Goal: Task Accomplishment & Management: Complete application form

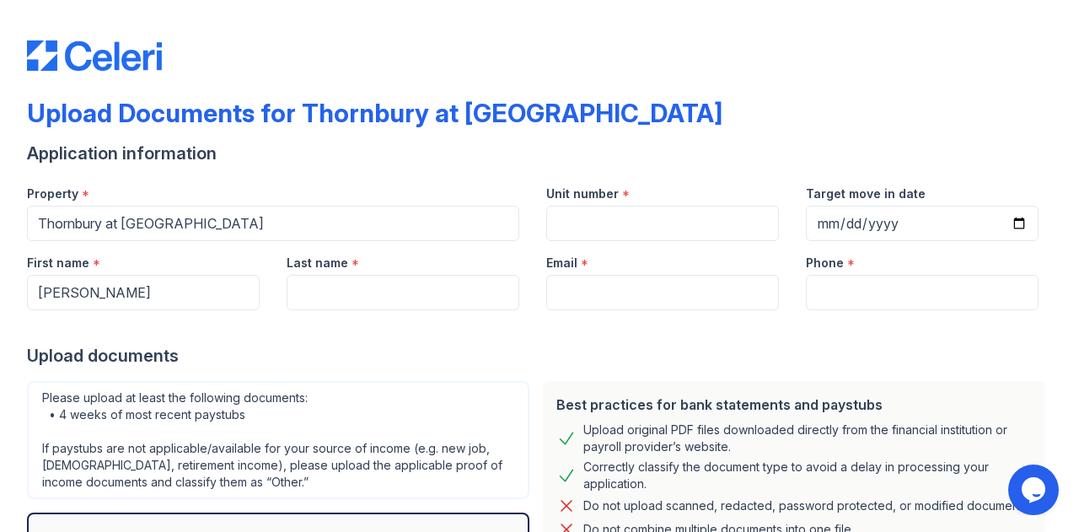
type input "[PERSON_NAME]"
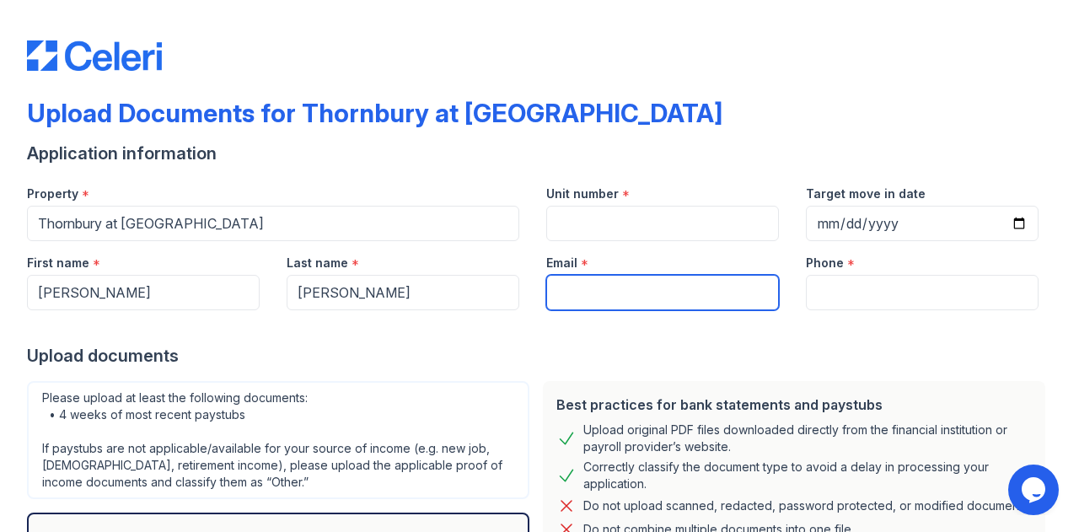
click at [593, 279] on input "Email" at bounding box center [662, 292] width 233 height 35
type input "[EMAIL_ADDRESS][DOMAIN_NAME]"
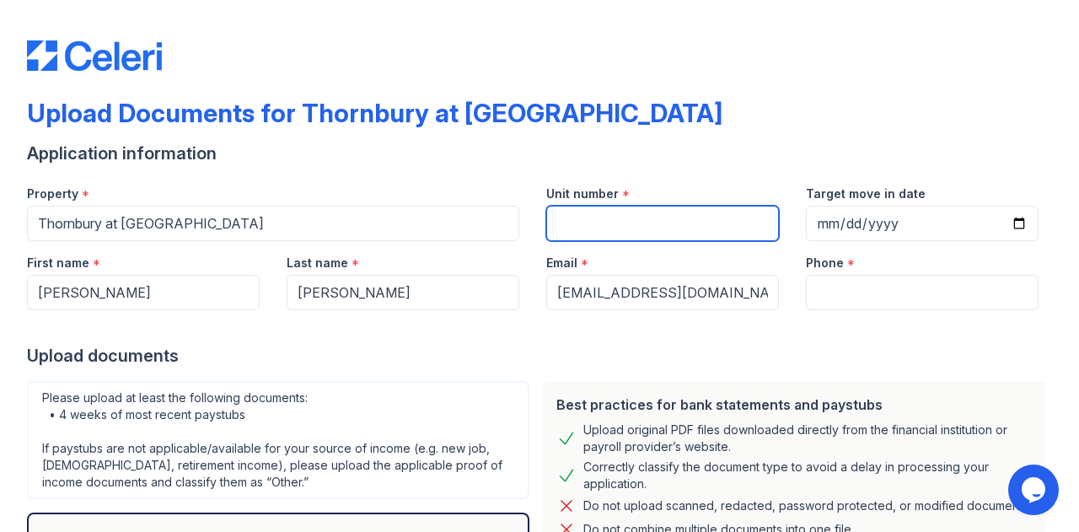
click at [585, 218] on input "Unit number" at bounding box center [662, 223] width 233 height 35
type input "1134"
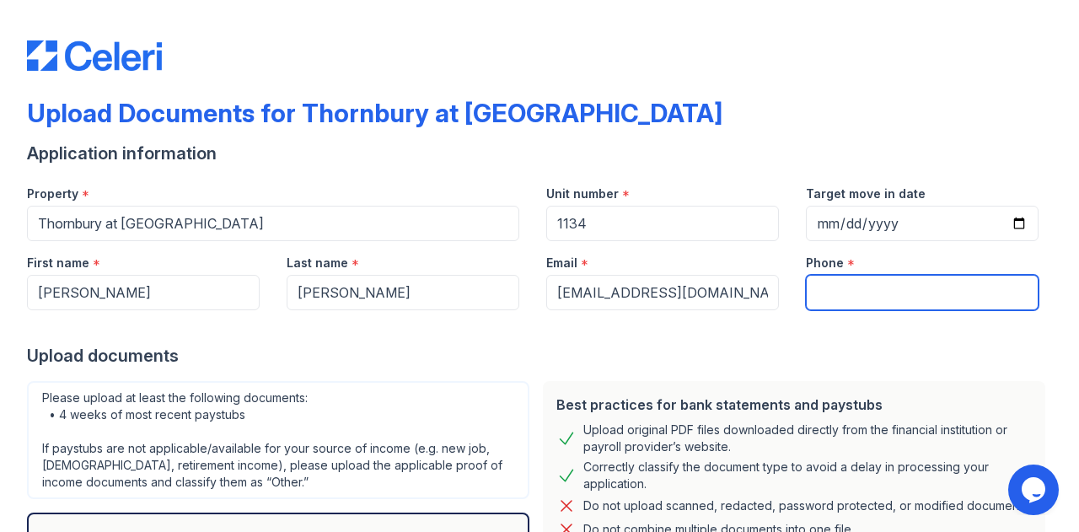
click at [829, 289] on input "Phone" at bounding box center [922, 292] width 233 height 35
type input "3467541490"
drag, startPoint x: 915, startPoint y: 304, endPoint x: 809, endPoint y: 291, distance: 107.0
click at [809, 291] on input "3467541490" at bounding box center [922, 292] width 233 height 35
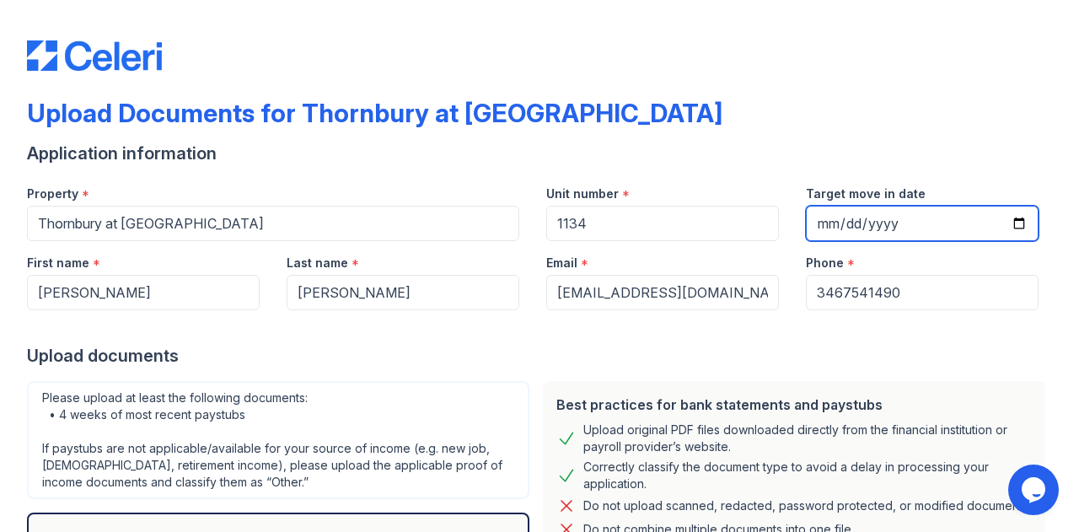
click at [1006, 226] on input "Target move in date" at bounding box center [922, 223] width 233 height 35
type input "[DATE]"
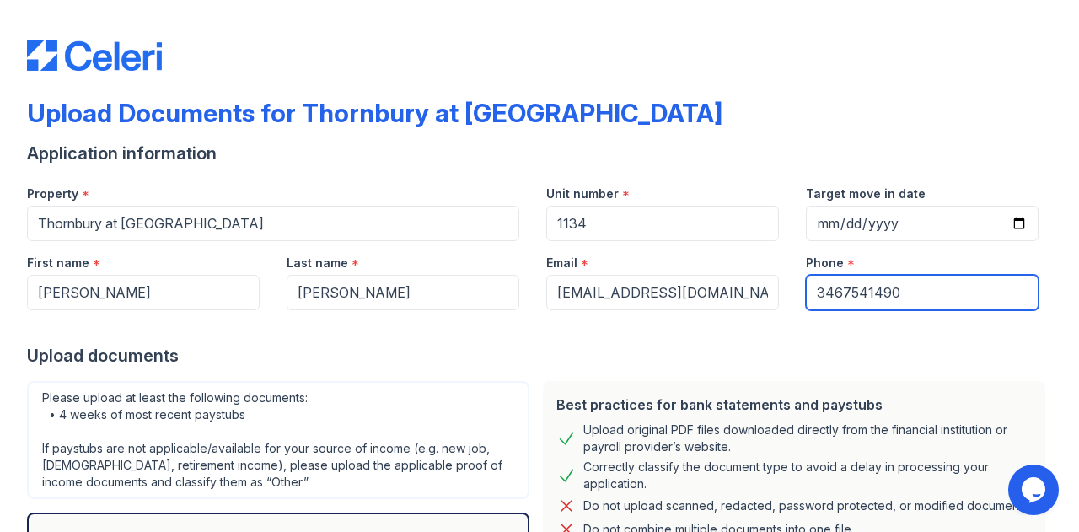
click at [898, 292] on input "3467541490" at bounding box center [922, 292] width 233 height 35
type input "3463075344"
click at [223, 437] on div "Please upload at least the following documents: • 4 weeks of most recent paystu…" at bounding box center [278, 440] width 502 height 118
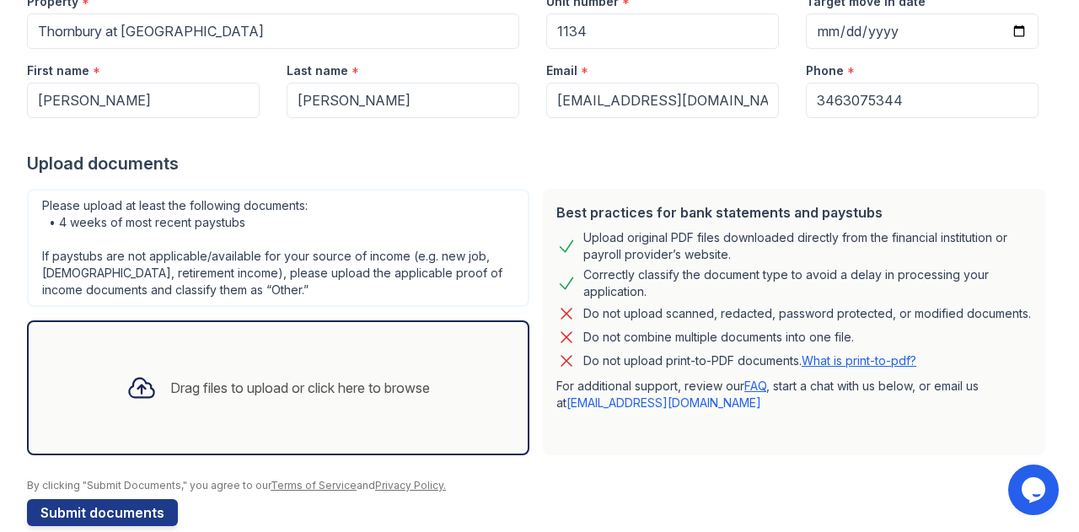
scroll to position [218, 0]
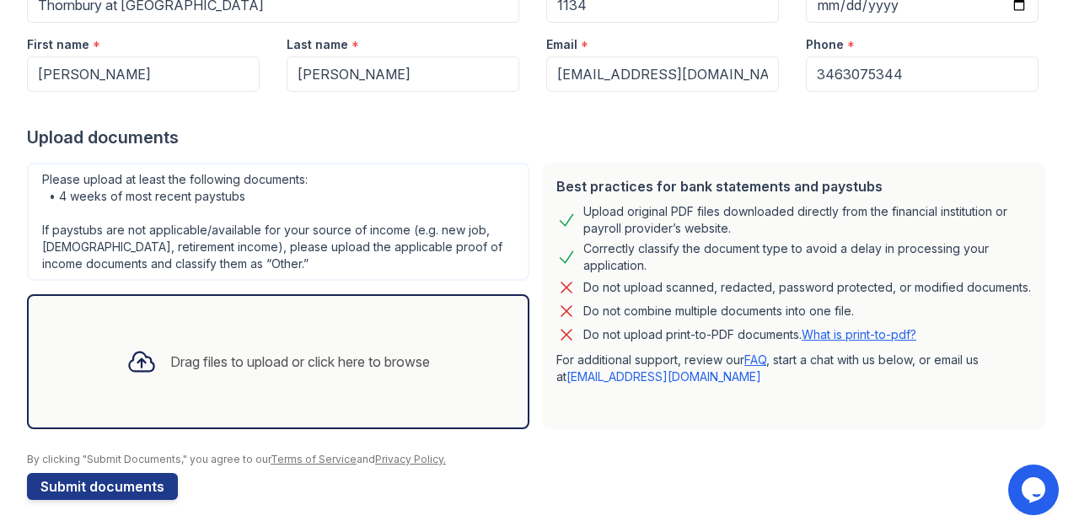
click at [183, 355] on div "Drag files to upload or click here to browse" at bounding box center [300, 361] width 260 height 20
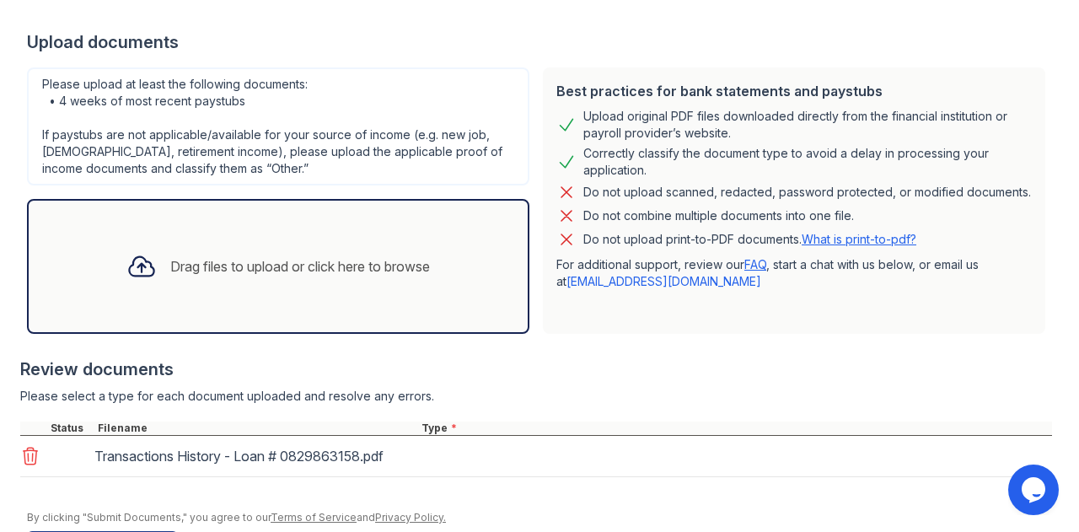
scroll to position [371, 0]
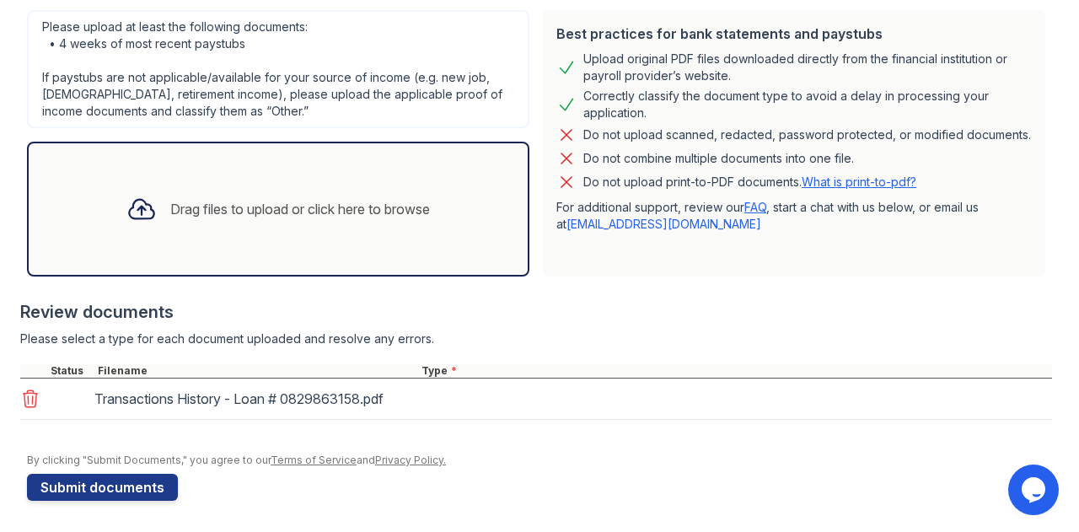
click at [446, 399] on div "Transactions History - Loan # 0829863158.pdf" at bounding box center [536, 398] width 1032 height 41
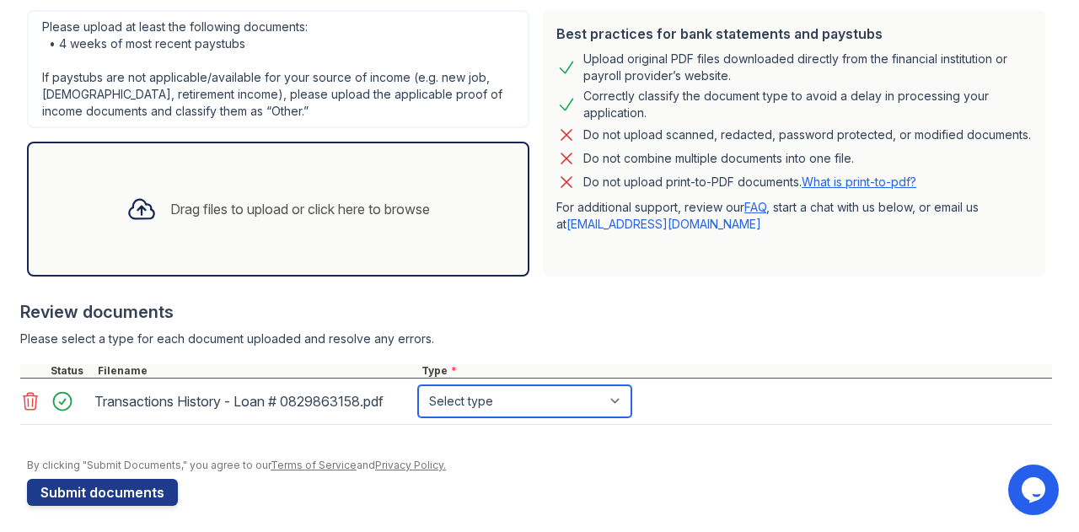
drag, startPoint x: 618, startPoint y: 402, endPoint x: 597, endPoint y: 401, distance: 21.1
click at [617, 402] on select "Select type Paystub Bank Statement Offer Letter Tax Documents Benefit Award Let…" at bounding box center [524, 401] width 213 height 32
click at [499, 394] on select "Select type Paystub Bank Statement Offer Letter Tax Documents Benefit Award Let…" at bounding box center [524, 401] width 213 height 32
select select "other"
click at [418, 385] on select "Select type Paystub Bank Statement Offer Letter Tax Documents Benefit Award Let…" at bounding box center [524, 401] width 213 height 32
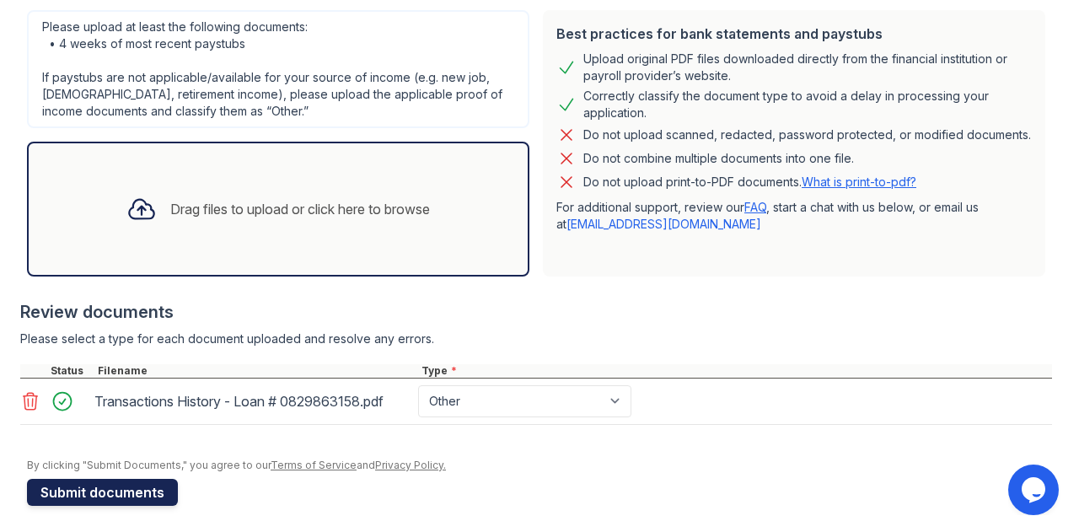
click at [123, 496] on button "Submit documents" at bounding box center [102, 492] width 151 height 27
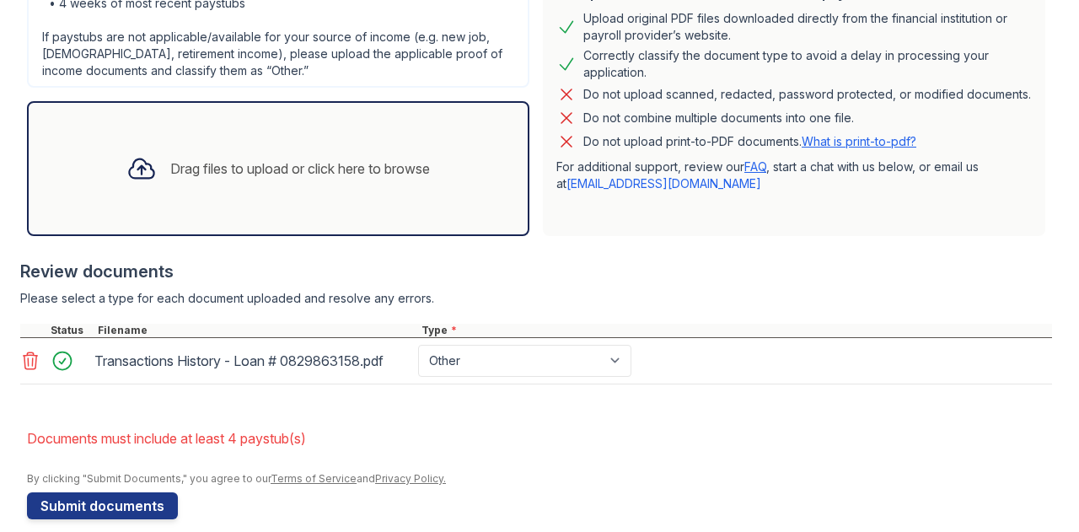
scroll to position [477, 0]
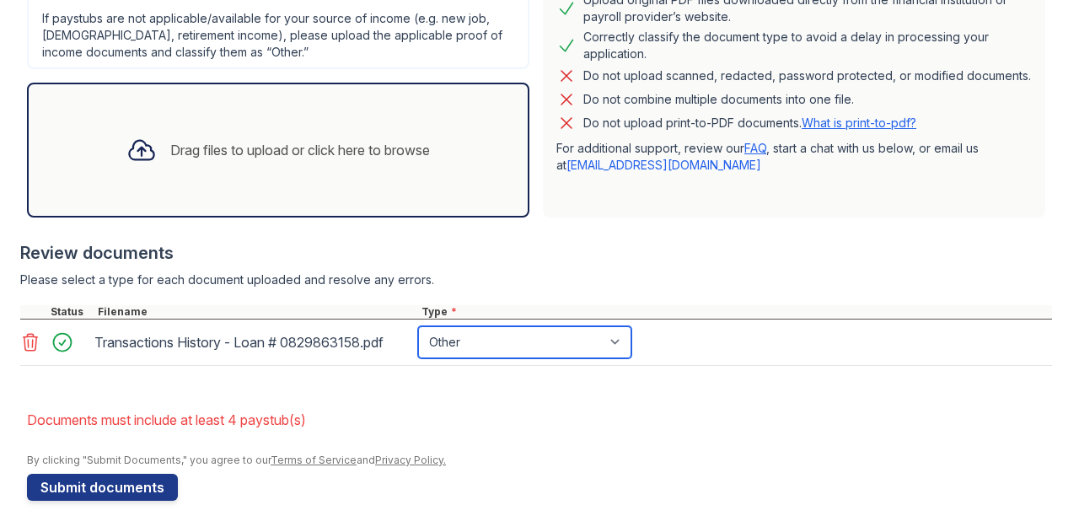
click at [464, 336] on select "Paystub Bank Statement Offer Letter Tax Documents Benefit Award Letter Investme…" at bounding box center [524, 342] width 213 height 32
click at [123, 374] on div at bounding box center [536, 374] width 1032 height 17
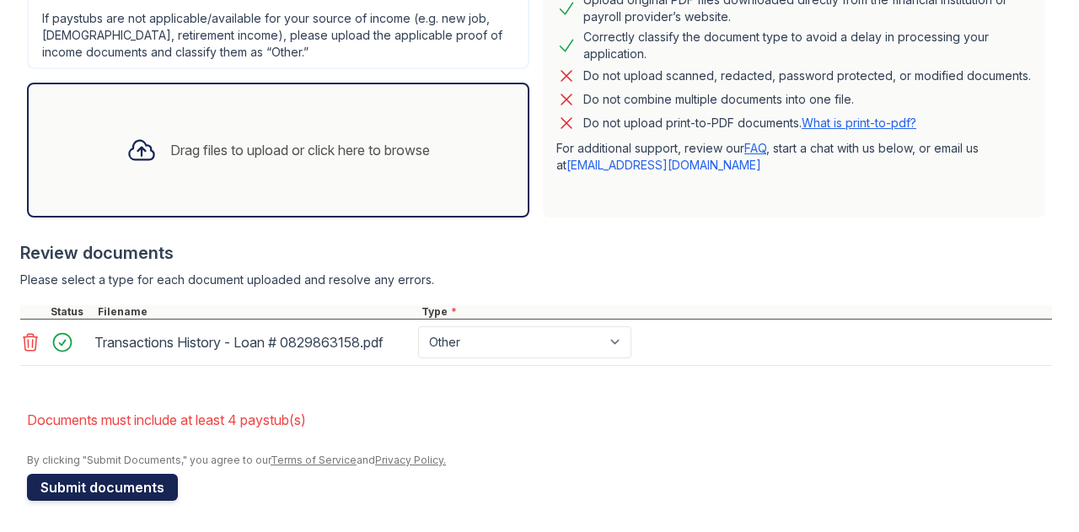
click at [77, 483] on button "Submit documents" at bounding box center [102, 487] width 151 height 27
click at [258, 154] on div "Drag files to upload or click here to browse" at bounding box center [300, 150] width 260 height 20
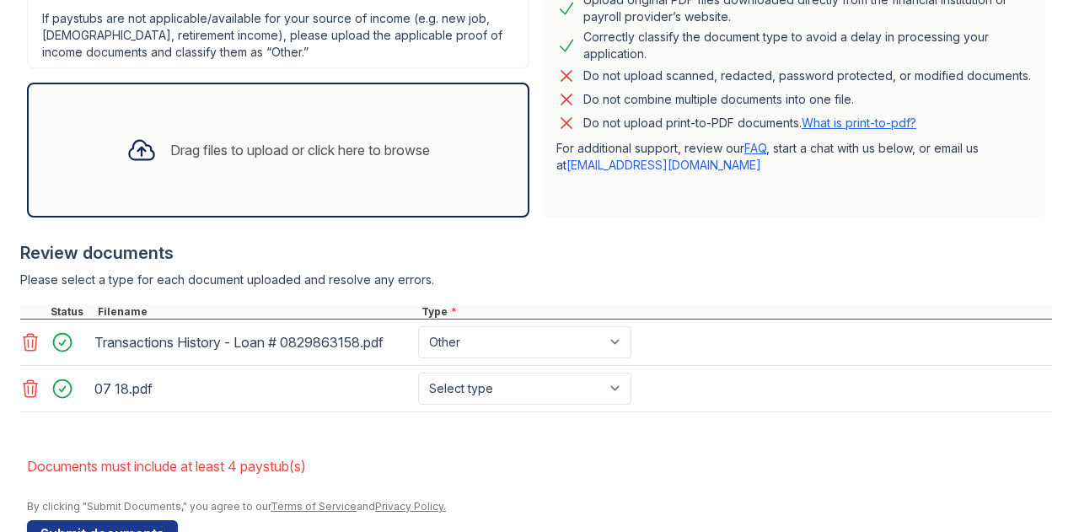
click at [206, 147] on div "Drag files to upload or click here to browse" at bounding box center [300, 150] width 260 height 20
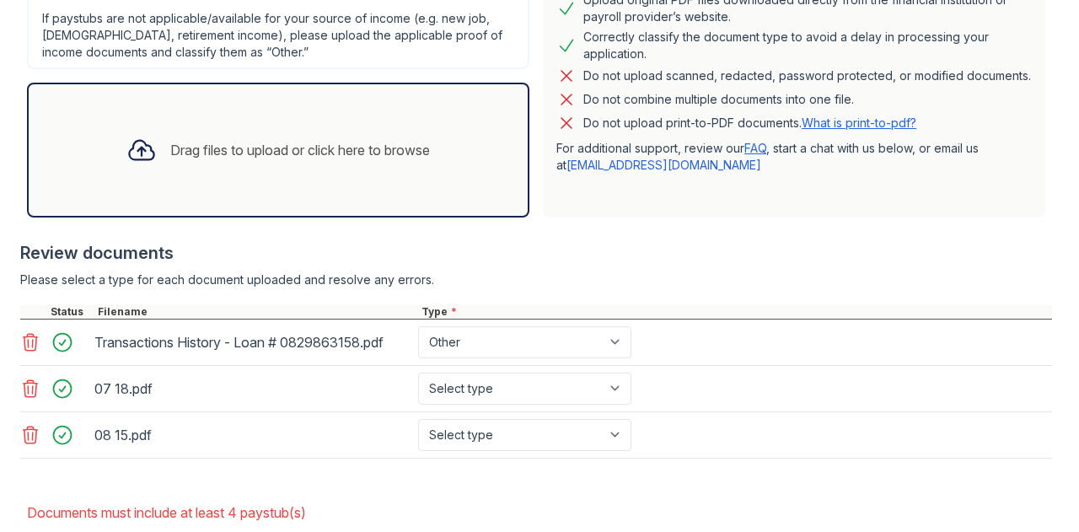
click at [210, 154] on div "Drag files to upload or click here to browse" at bounding box center [300, 150] width 260 height 20
click at [244, 144] on div "Drag files to upload or click here to browse" at bounding box center [300, 150] width 260 height 20
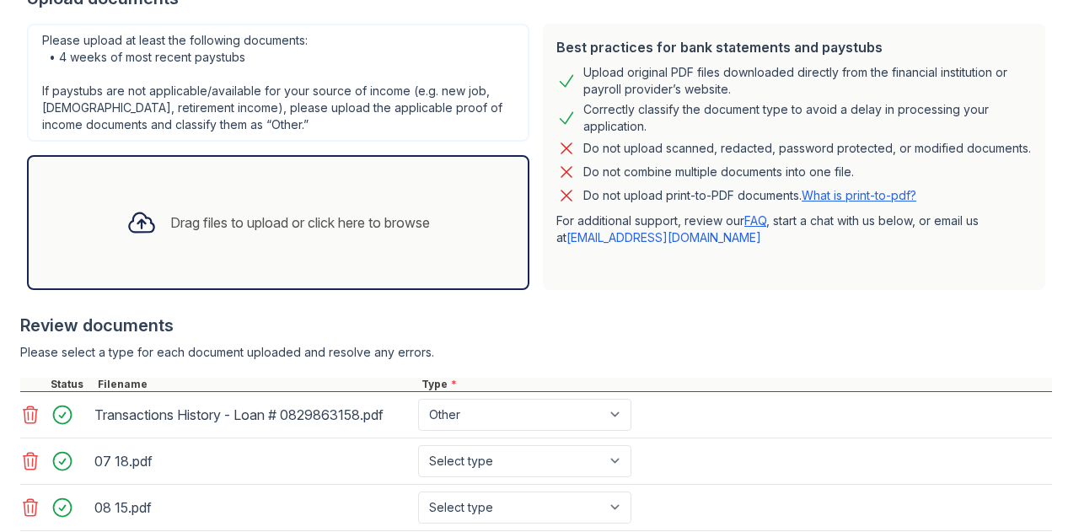
scroll to position [401, 0]
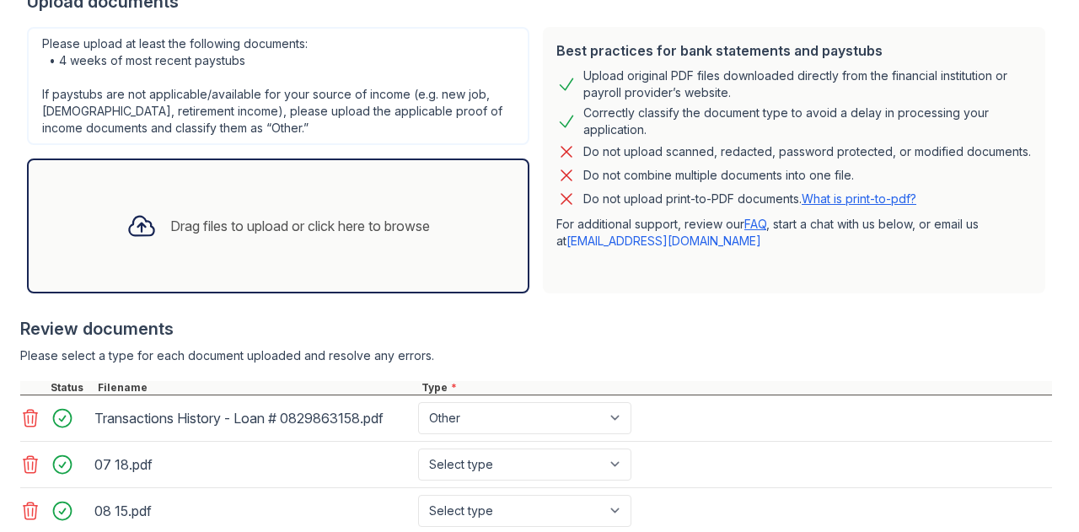
click at [200, 211] on div "Drag files to upload or click here to browse" at bounding box center [278, 225] width 330 height 57
click at [243, 212] on div "Drag files to upload or click here to browse" at bounding box center [278, 225] width 330 height 57
click at [738, 442] on div "07 18.pdf Select type Paystub Bank Statement Offer Letter Tax Documents Benefit…" at bounding box center [536, 465] width 1032 height 46
click at [592, 426] on select "Paystub Bank Statement Offer Letter Tax Documents Benefit Award Letter Investme…" at bounding box center [524, 418] width 213 height 32
click at [667, 431] on div "Transactions History - Loan # 0829863158.pdf Paystub Bank Statement Offer Lette…" at bounding box center [536, 418] width 1032 height 46
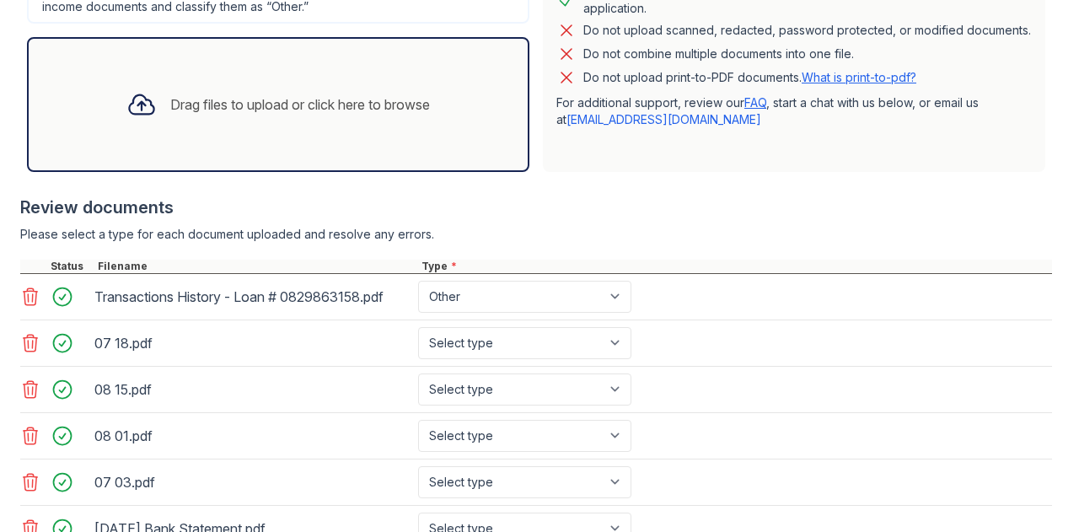
scroll to position [654, 0]
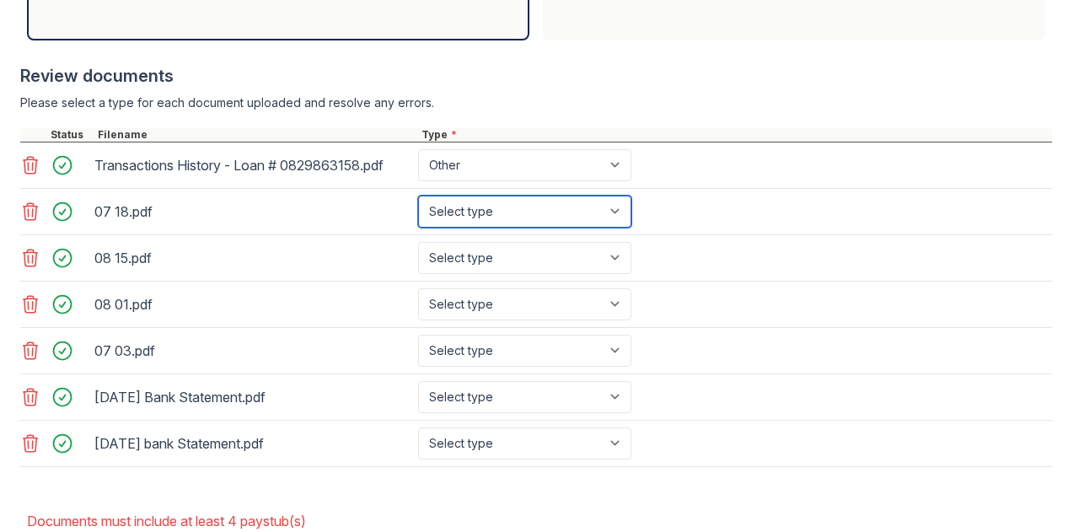
click at [511, 201] on select "Select type Paystub Bank Statement Offer Letter Tax Documents Benefit Award Let…" at bounding box center [524, 212] width 213 height 32
select select "paystub"
click at [418, 196] on select "Select type Paystub Bank Statement Offer Letter Tax Documents Benefit Award Let…" at bounding box center [524, 212] width 213 height 32
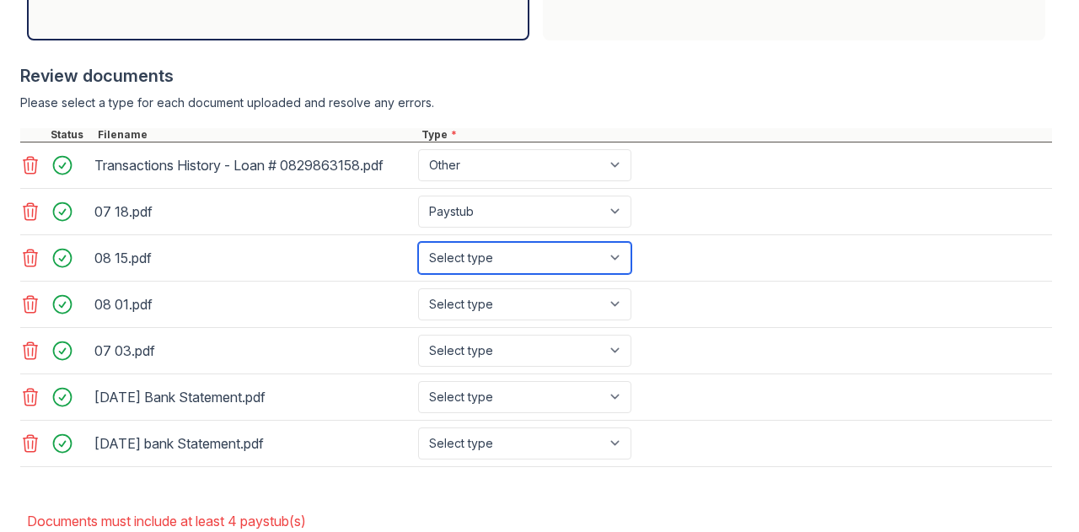
drag, startPoint x: 497, startPoint y: 252, endPoint x: 494, endPoint y: 261, distance: 9.9
click at [497, 252] on select "Select type Paystub Bank Statement Offer Letter Tax Documents Benefit Award Let…" at bounding box center [524, 258] width 213 height 32
select select "paystub"
click at [418, 242] on select "Select type Paystub Bank Statement Offer Letter Tax Documents Benefit Award Let…" at bounding box center [524, 258] width 213 height 32
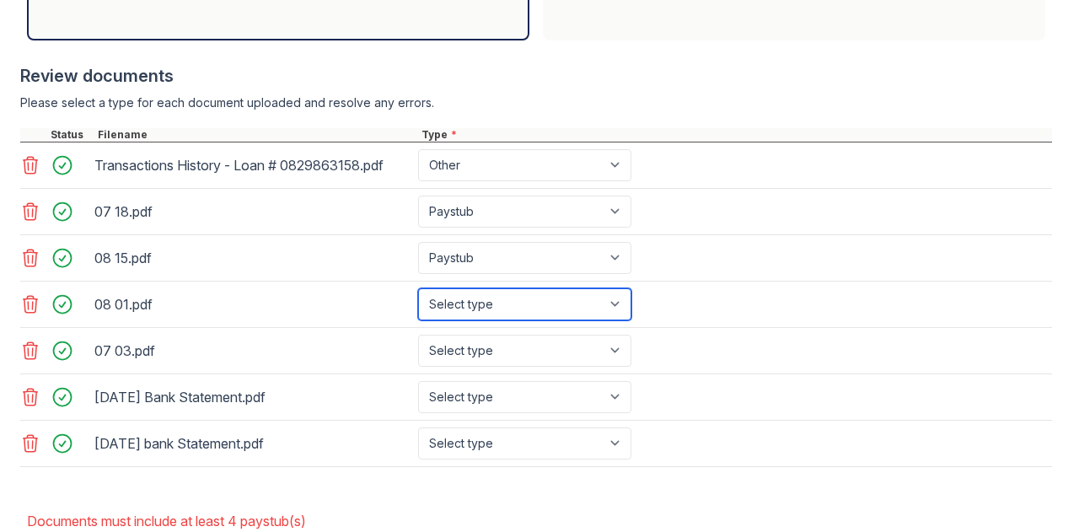
click at [475, 299] on select "Select type Paystub Bank Statement Offer Letter Tax Documents Benefit Award Let…" at bounding box center [524, 304] width 213 height 32
select select "paystub"
click at [418, 288] on select "Select type Paystub Bank Statement Offer Letter Tax Documents Benefit Award Let…" at bounding box center [524, 304] width 213 height 32
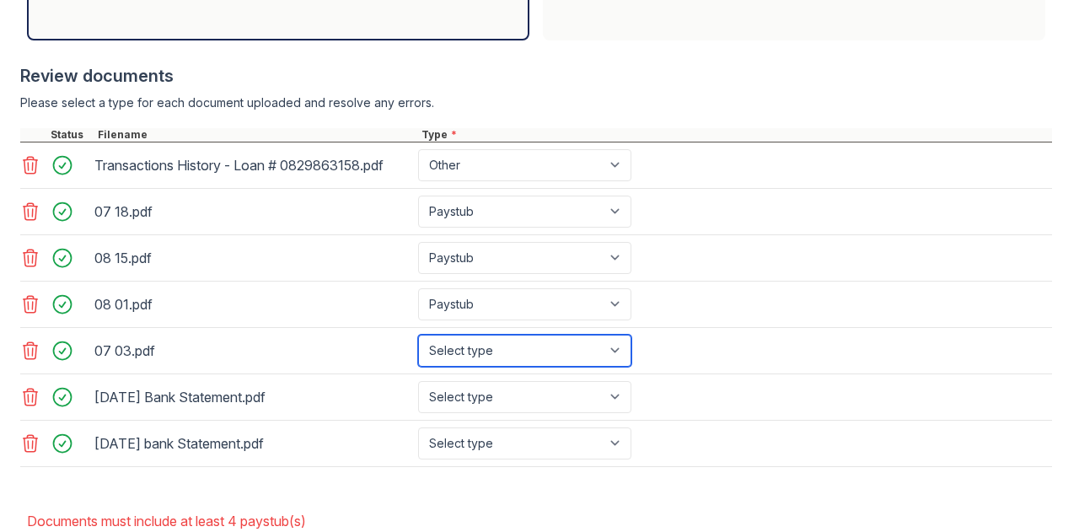
click at [475, 336] on select "Select type Paystub Bank Statement Offer Letter Tax Documents Benefit Award Let…" at bounding box center [524, 351] width 213 height 32
select select "paystub"
click at [418, 335] on select "Select type Paystub Bank Statement Offer Letter Tax Documents Benefit Award Let…" at bounding box center [524, 351] width 213 height 32
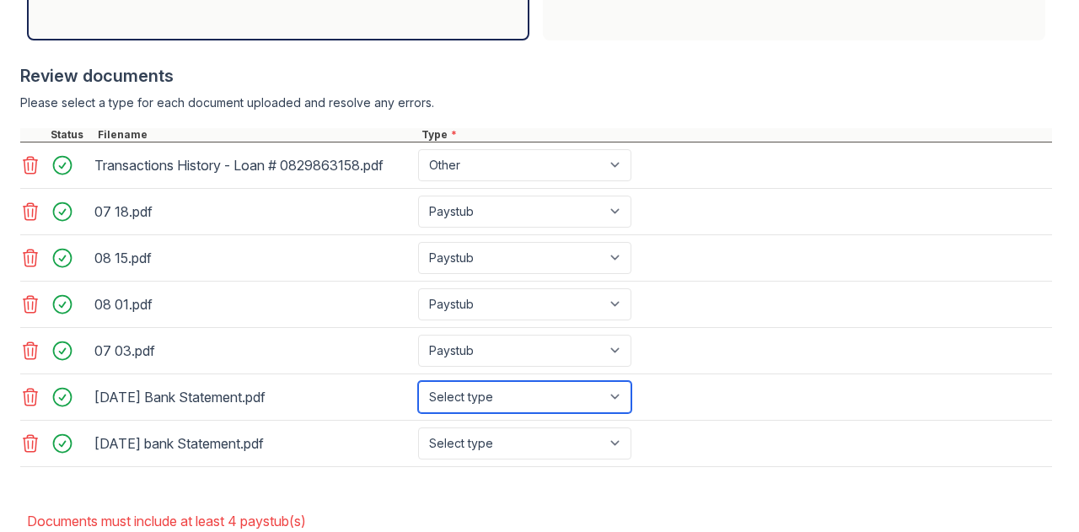
click at [457, 389] on select "Select type Paystub Bank Statement Offer Letter Tax Documents Benefit Award Let…" at bounding box center [524, 397] width 213 height 32
select select "bank_statement"
click at [418, 381] on select "Select type Paystub Bank Statement Offer Letter Tax Documents Benefit Award Let…" at bounding box center [524, 397] width 213 height 32
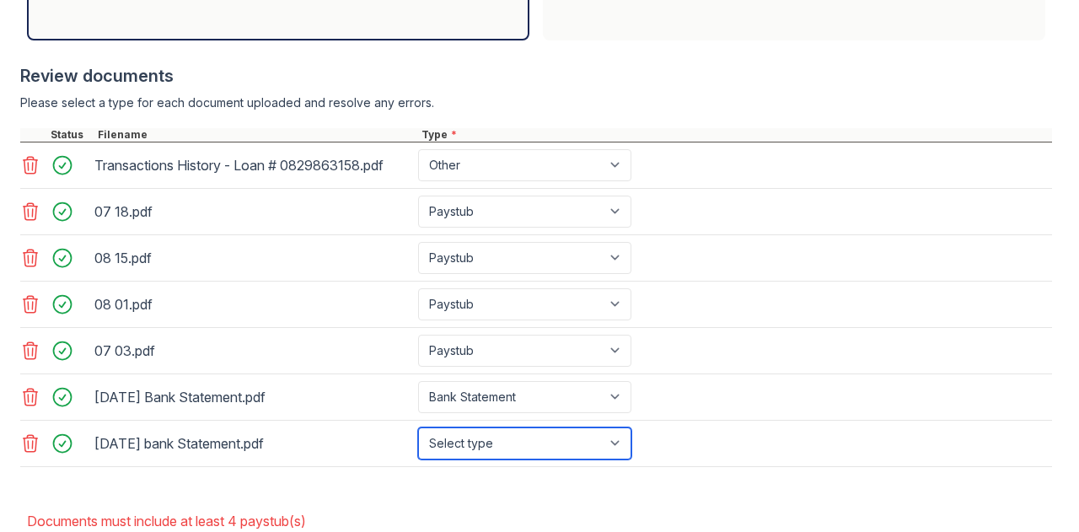
click at [465, 431] on select "Select type Paystub Bank Statement Offer Letter Tax Documents Benefit Award Let…" at bounding box center [524, 443] width 213 height 32
select select "bank_statement"
click at [418, 427] on select "Select type Paystub Bank Statement Offer Letter Tax Documents Benefit Award Let…" at bounding box center [524, 443] width 213 height 32
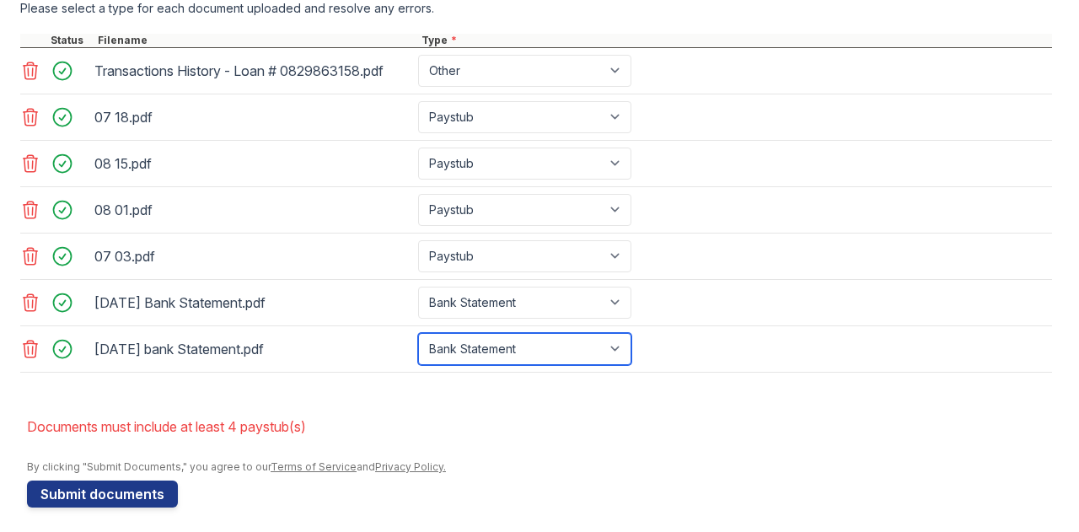
scroll to position [750, 0]
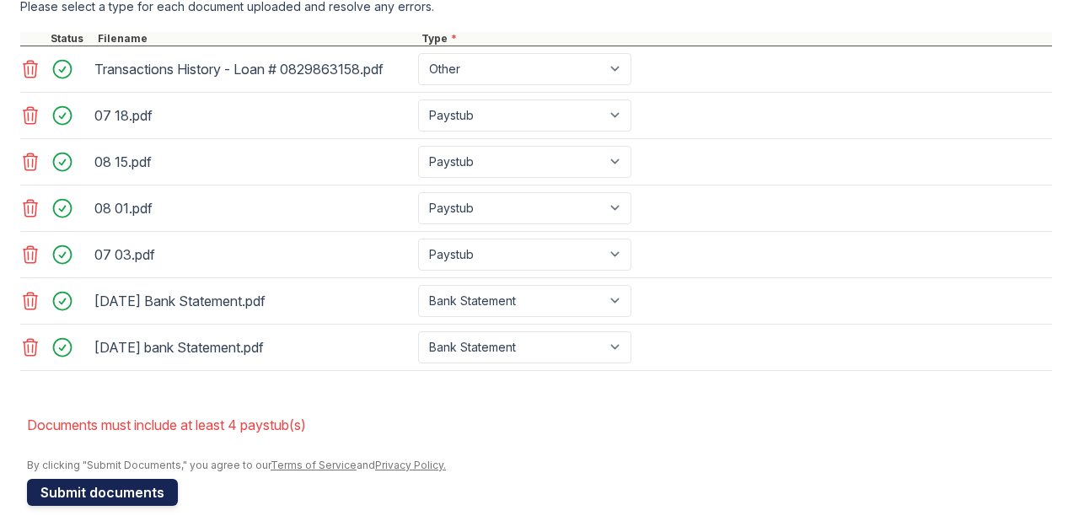
click at [116, 483] on button "Submit documents" at bounding box center [102, 492] width 151 height 27
